Goal: Information Seeking & Learning: Understand process/instructions

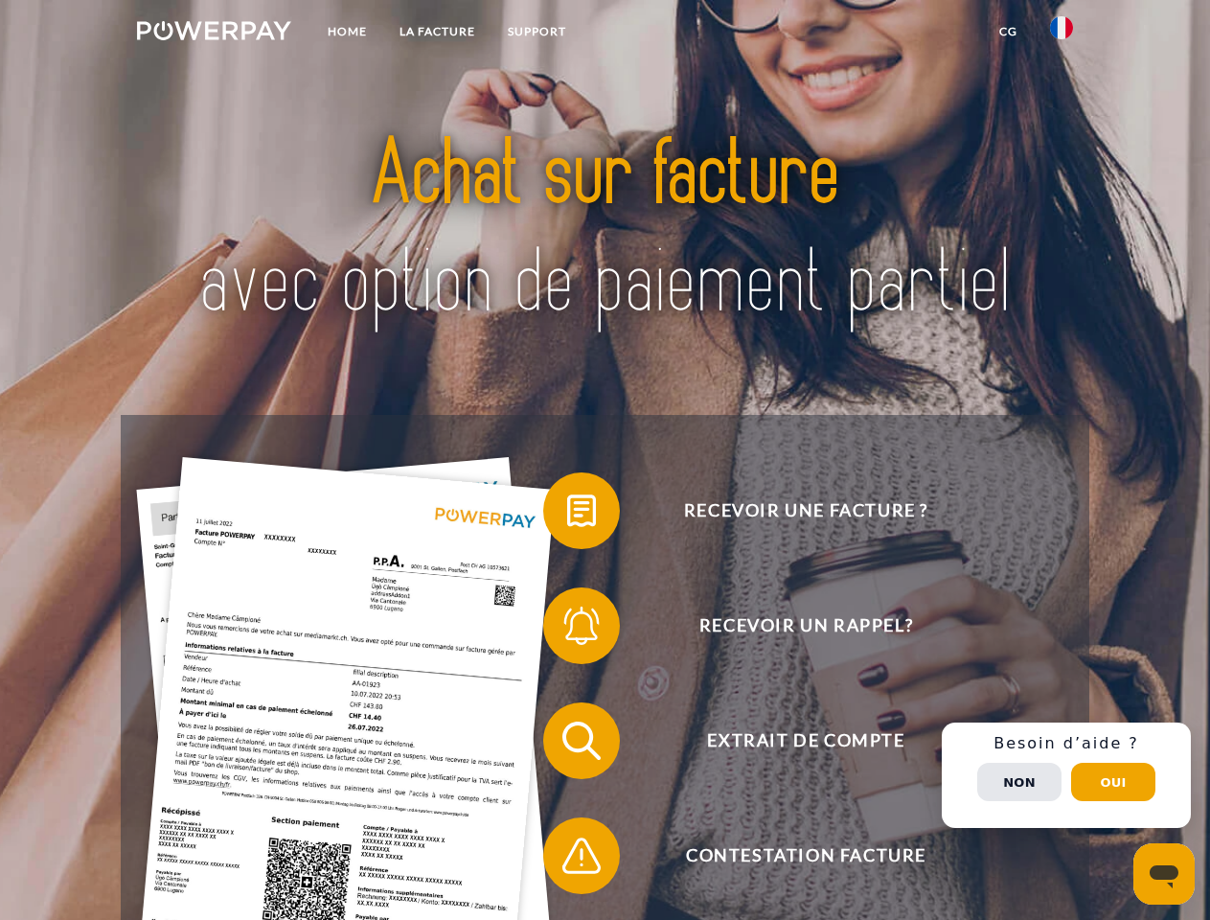
click at [214, 34] on img at bounding box center [214, 30] width 154 height 19
click at [1061, 34] on img at bounding box center [1061, 27] width 23 height 23
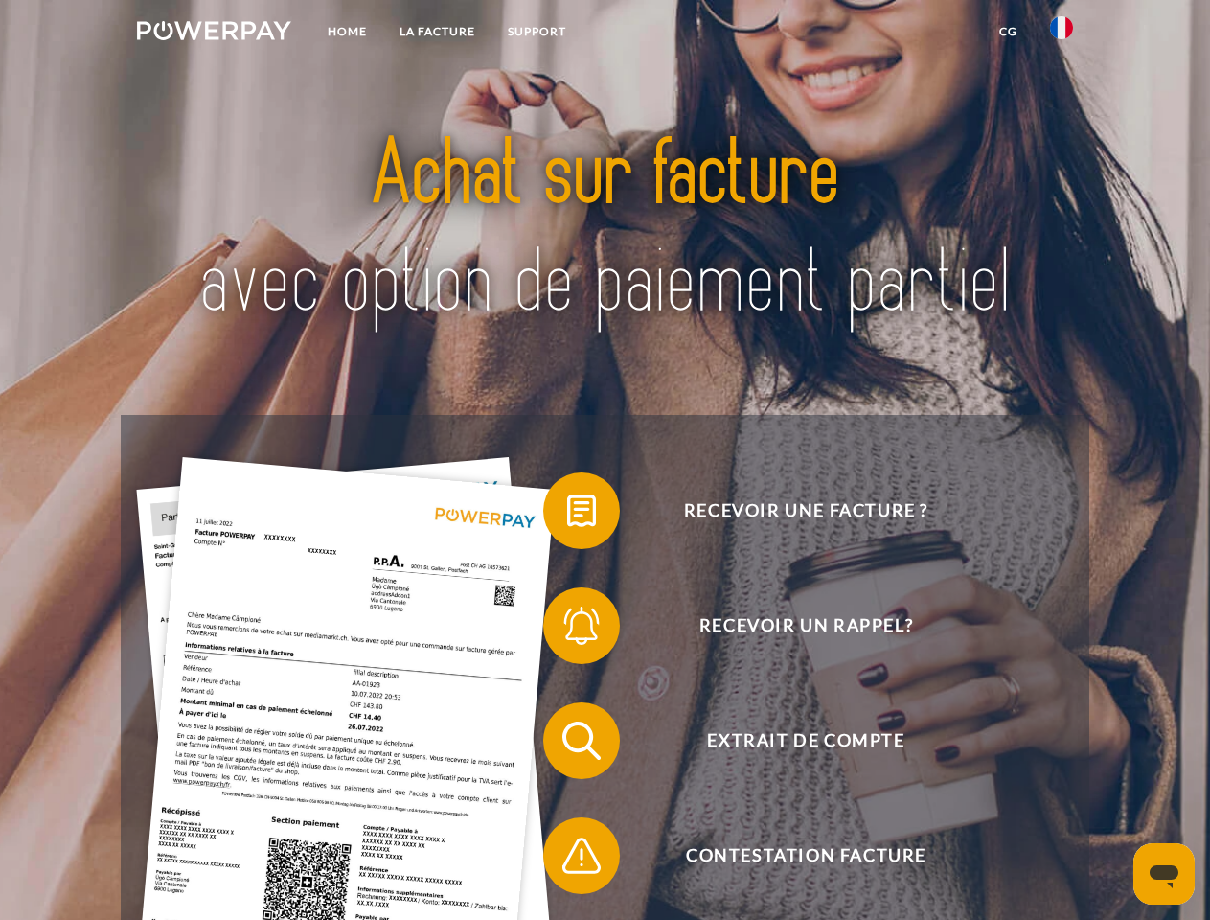
click at [1008, 32] on link "CG" at bounding box center [1008, 31] width 51 height 34
click at [567, 514] on span at bounding box center [553, 511] width 96 height 96
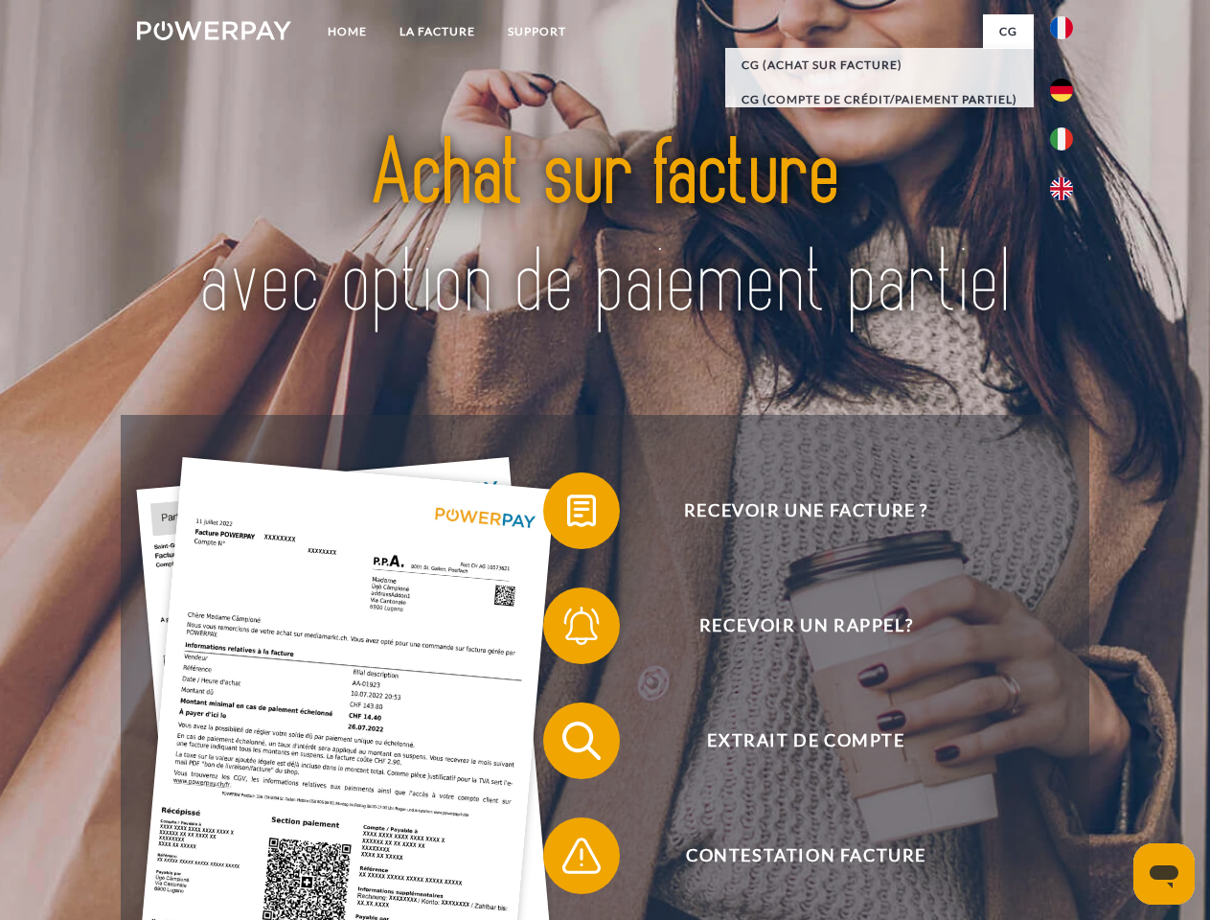
click at [567, 629] on span at bounding box center [553, 626] width 96 height 96
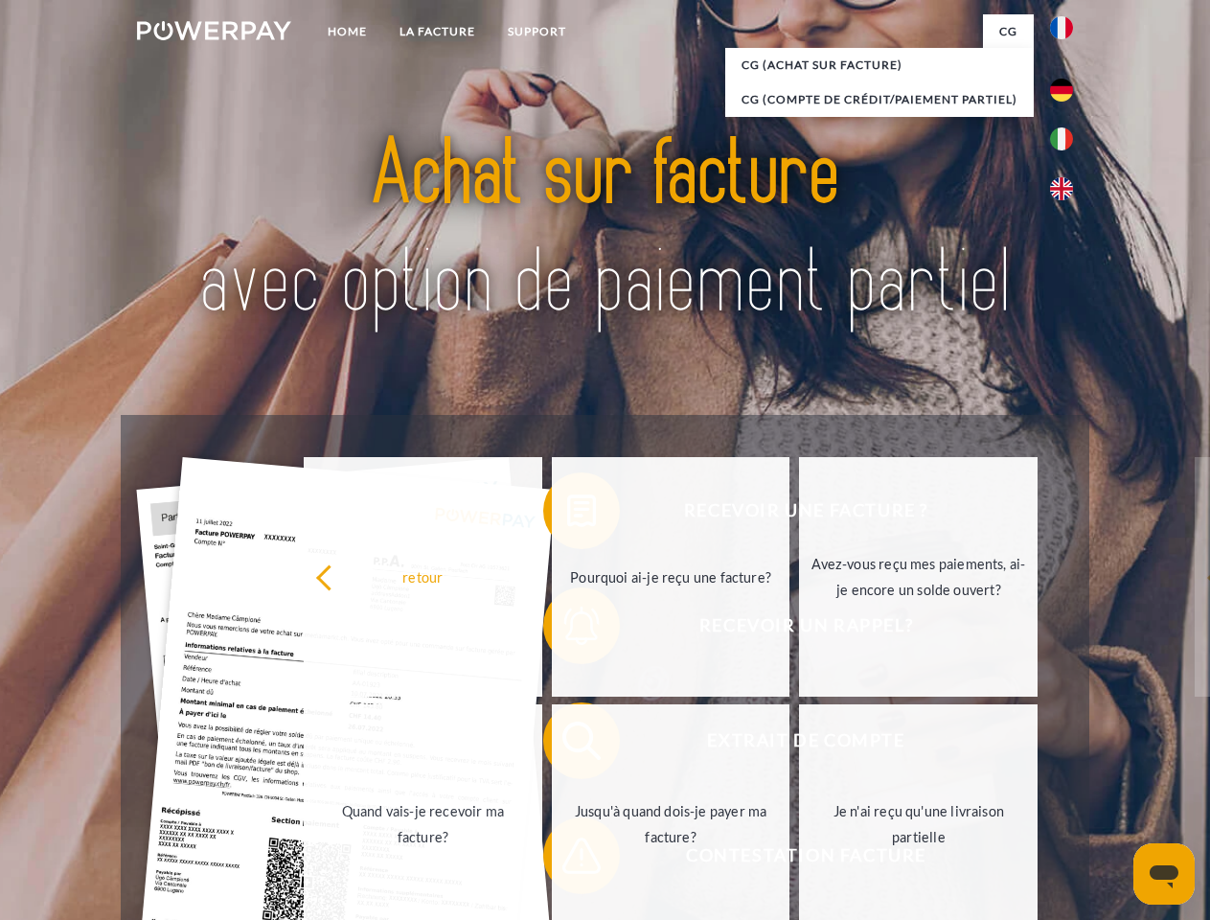
click at [567, 744] on link "Jusqu'à quand dois-je payer ma facture?" at bounding box center [671, 823] width 239 height 239
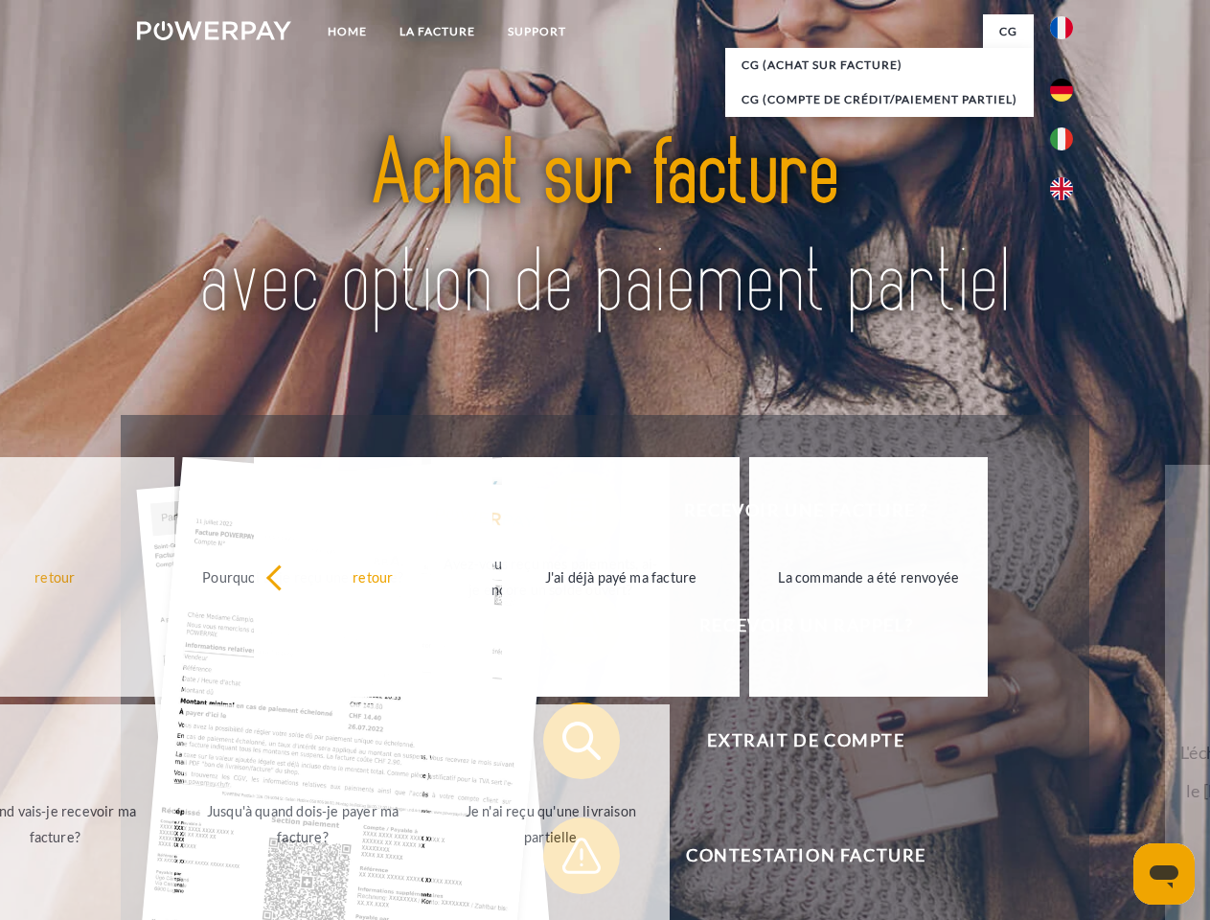
click at [567, 859] on span at bounding box center [553, 856] width 96 height 96
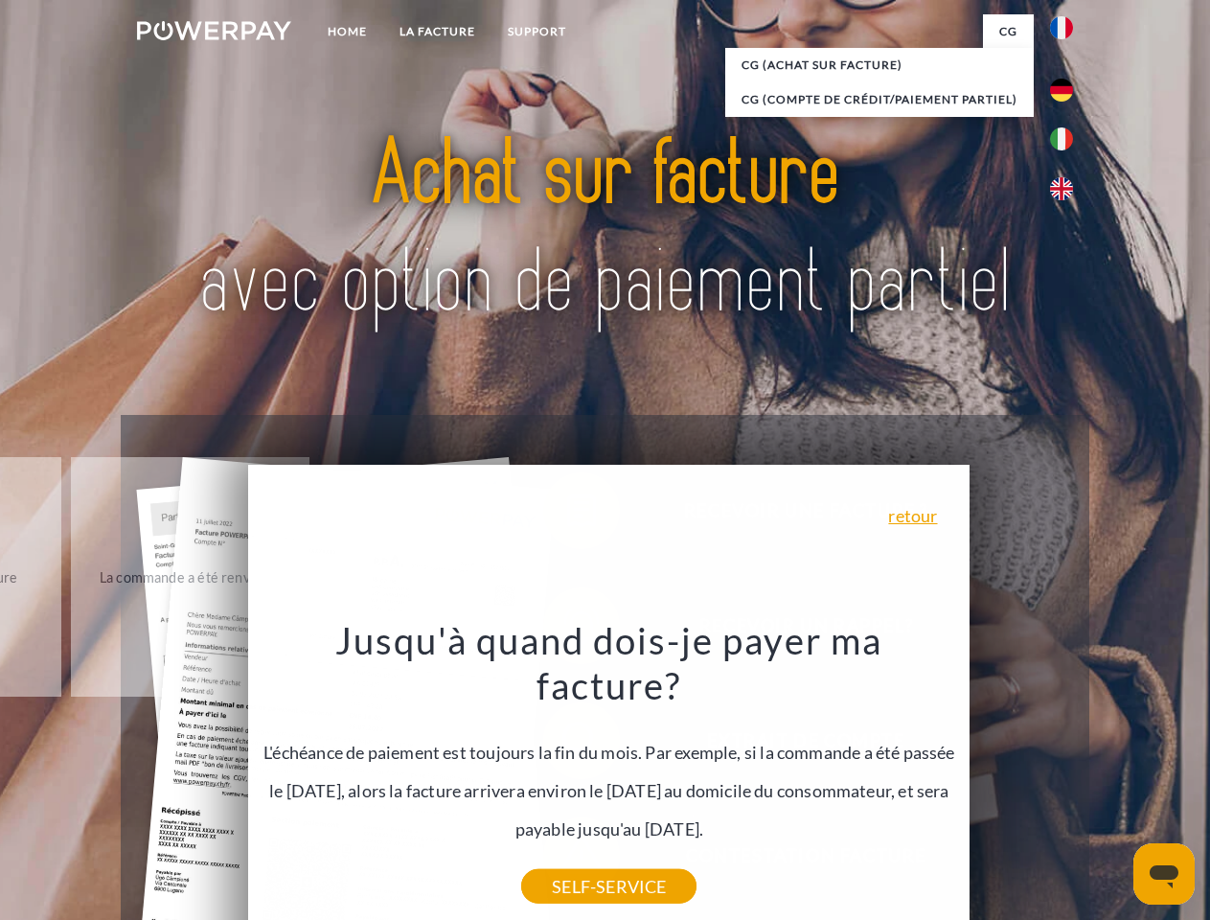
click at [1066, 775] on div "Recevoir une facture ? Recevoir un rappel? Extrait de compte retour" at bounding box center [605, 798] width 968 height 766
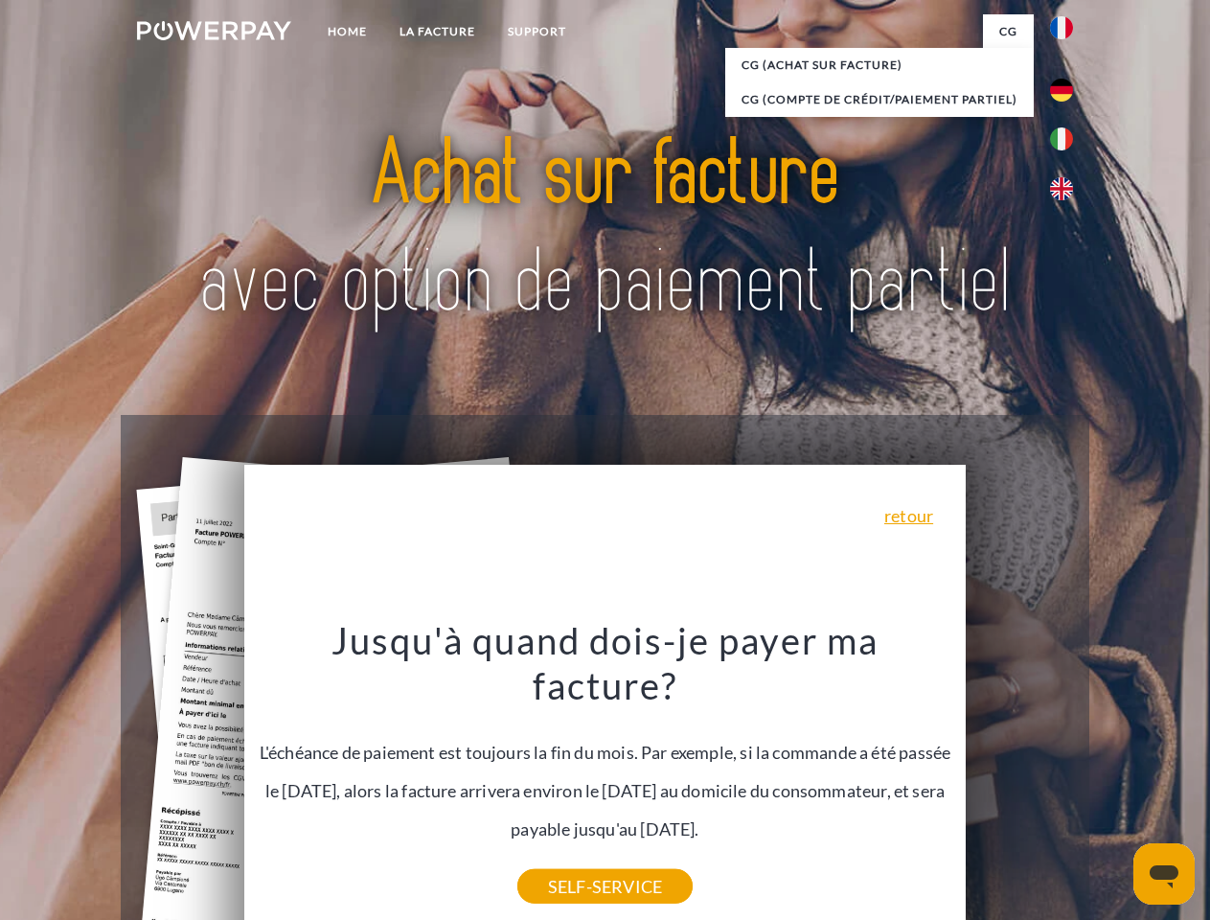
click at [1019, 779] on span "Extrait de compte" at bounding box center [805, 740] width 469 height 77
click at [1113, 782] on header "Home LA FACTURE Support" at bounding box center [605, 661] width 1210 height 1323
